Goal: Information Seeking & Learning: Learn about a topic

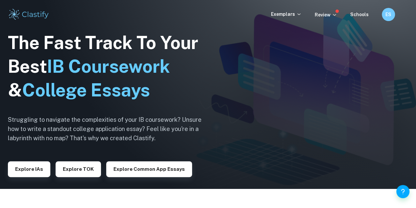
scroll to position [22, 0]
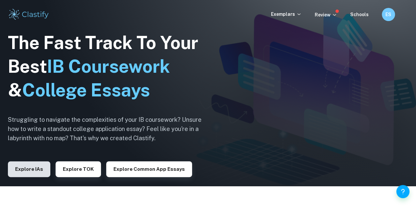
click at [28, 170] on button "Explore IAs" at bounding box center [29, 169] width 42 height 16
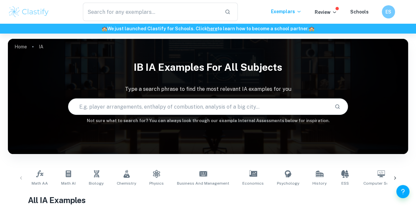
scroll to position [63, 0]
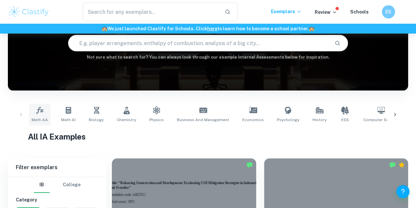
click at [47, 111] on link "Math AA" at bounding box center [40, 115] width 22 height 22
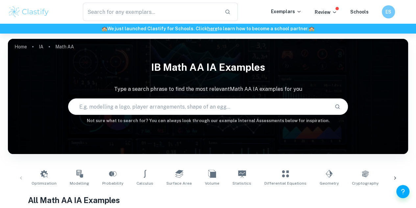
click at [131, 109] on input "text" at bounding box center [198, 106] width 261 height 18
type input "temperature"
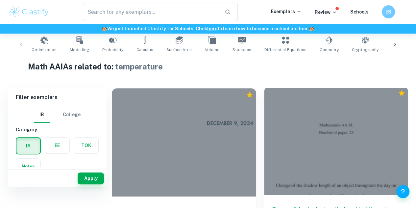
scroll to position [46, 0]
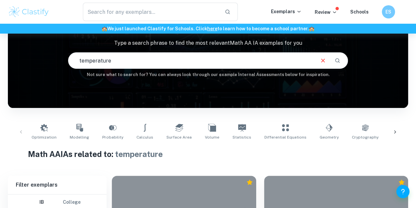
click at [239, 56] on input "temperature" at bounding box center [191, 60] width 246 height 18
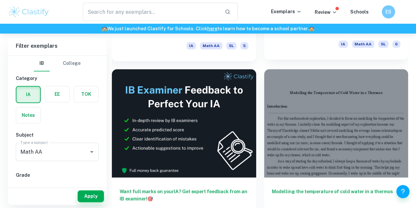
scroll to position [334, 0]
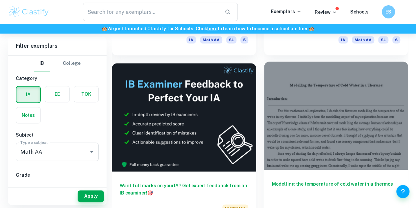
click at [264, 84] on div at bounding box center [336, 115] width 144 height 108
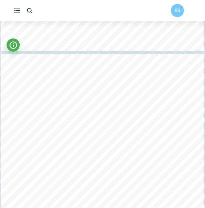
scroll to position [696, 0]
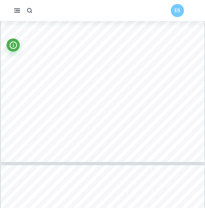
click at [79, 109] on div "* t = 0, 6.110°C Data Processing: I then used this data to create a scatter gra…" at bounding box center [102, 30] width 203 height 263
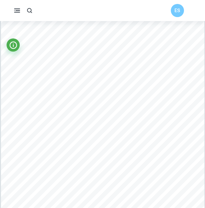
scroll to position [617, 0]
click at [162, 171] on span "above the room temperature which in this case was taken at 23.3°C, I used these…" at bounding box center [102, 173] width 154 height 4
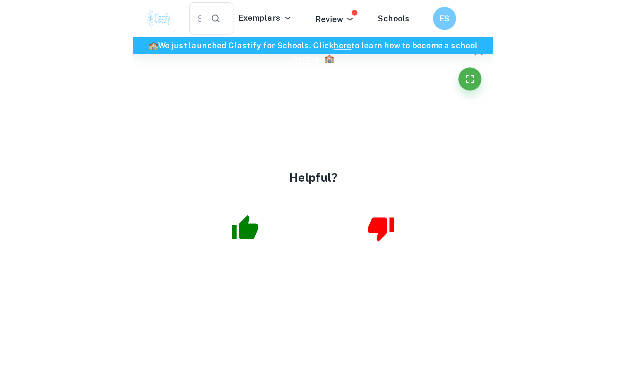
scroll to position [396, 0]
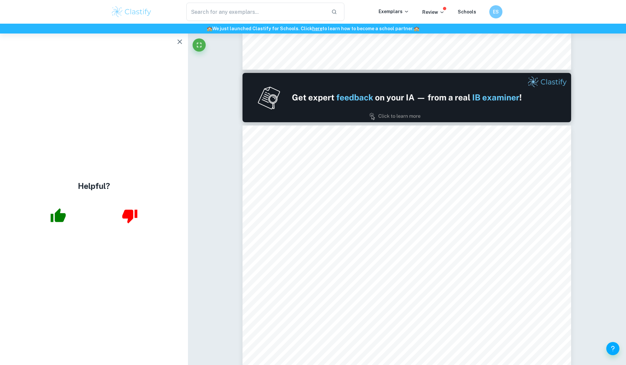
click at [183, 42] on icon "button" at bounding box center [180, 42] width 8 height 8
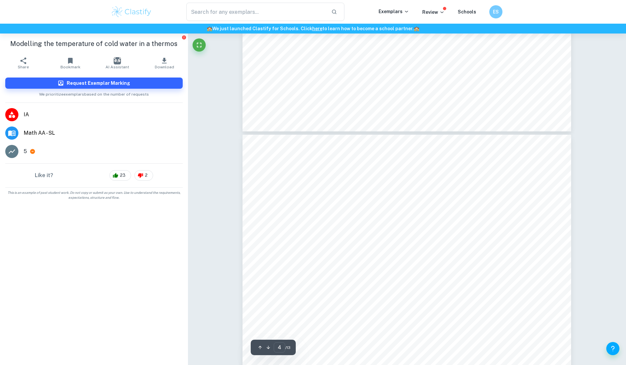
scroll to position [1274, 0]
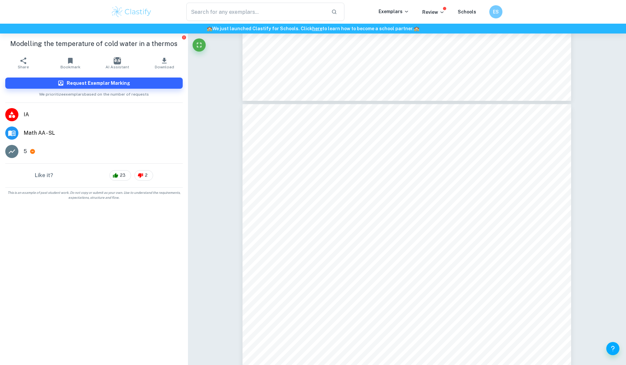
click at [295, 207] on div "I initially went through various exponential functions in order to find one sim…" at bounding box center [407, 316] width 329 height 425
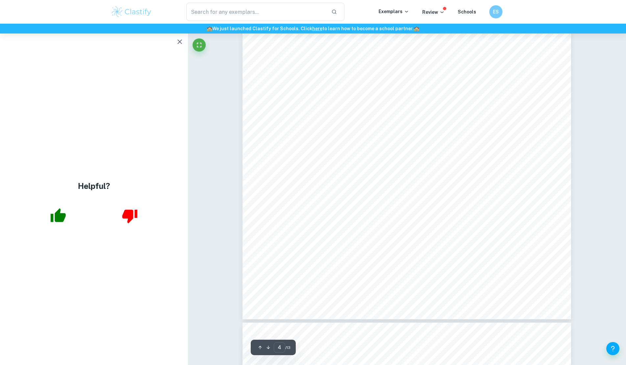
scroll to position [1487, 0]
click at [181, 43] on icon "button" at bounding box center [180, 42] width 8 height 8
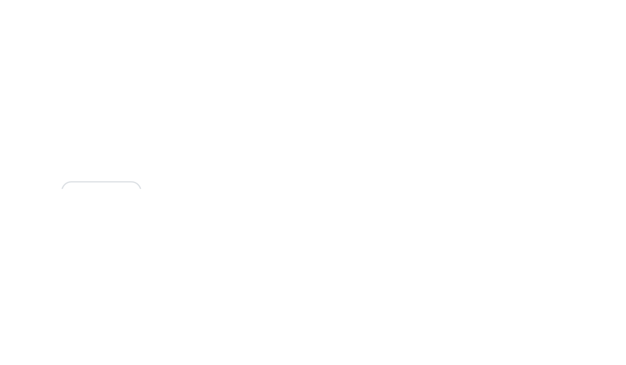
scroll to position [414, 0]
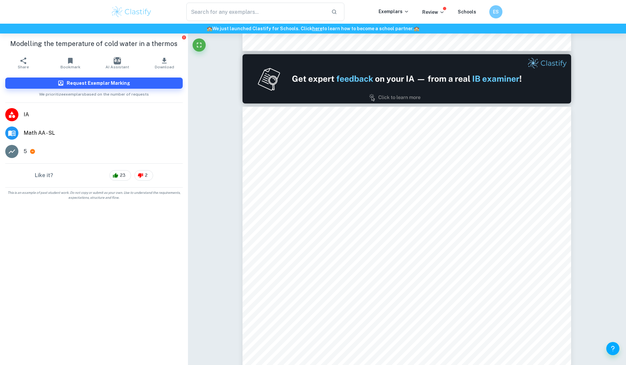
click at [245, 207] on div "Methodology: To collect data from the thermos, what was used was a waterproof t…" at bounding box center [407, 319] width 329 height 425
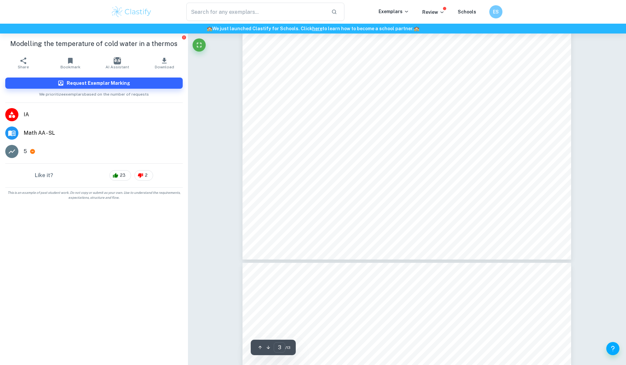
scroll to position [1118, 0]
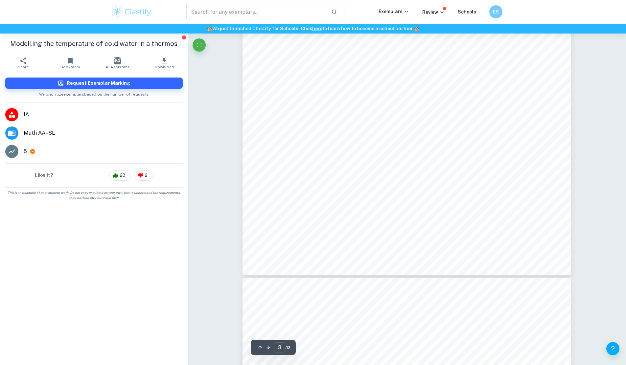
scroll to position [1100, 0]
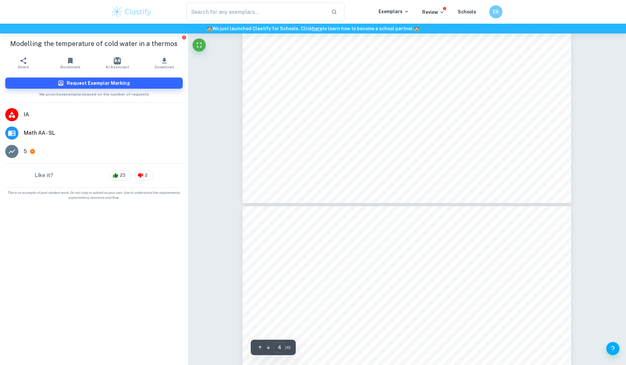
scroll to position [1602, 0]
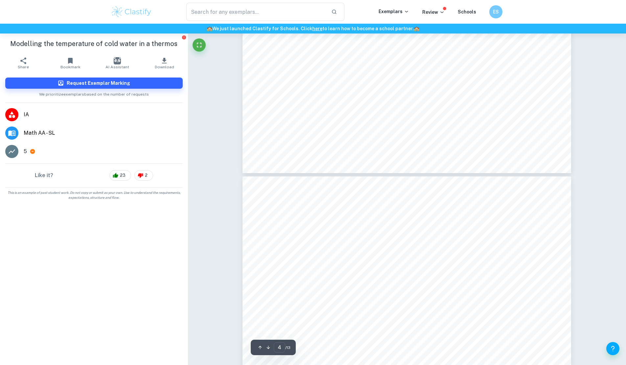
type input "5"
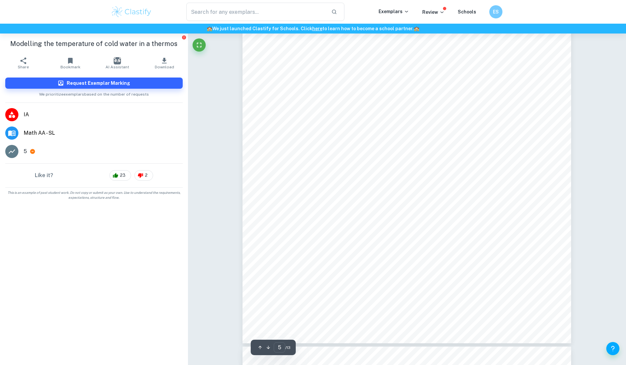
scroll to position [1937, 0]
